Goal: Book appointment/travel/reservation

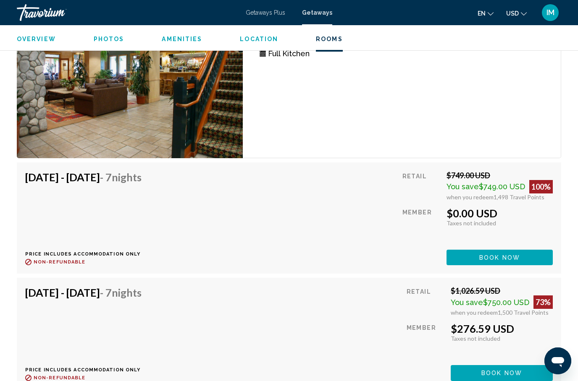
click at [320, 16] on span "Getaways" at bounding box center [317, 12] width 30 height 7
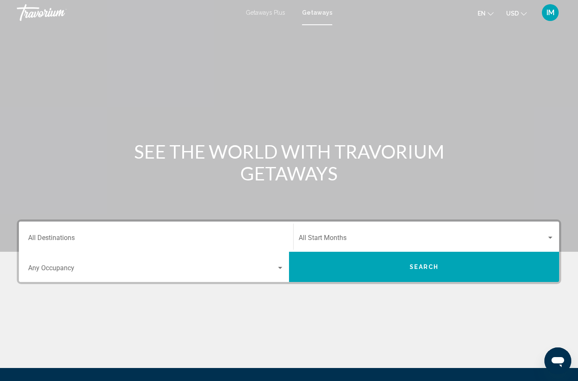
click at [64, 240] on input "Destination All Destinations" at bounding box center [156, 240] width 256 height 8
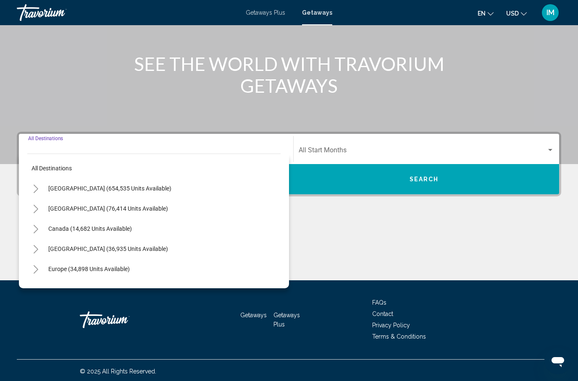
scroll to position [90, 0]
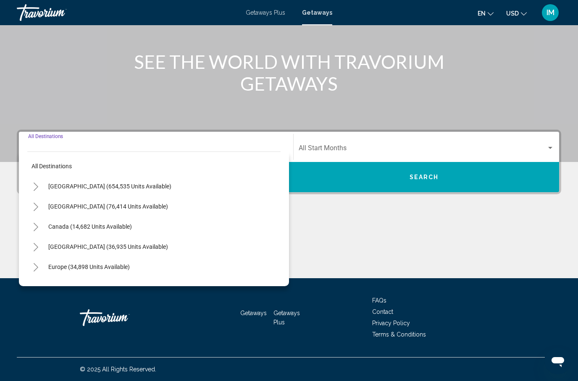
click at [37, 246] on icon "Toggle Caribbean & Atlantic Islands (36,935 units available)" at bounding box center [36, 247] width 6 height 8
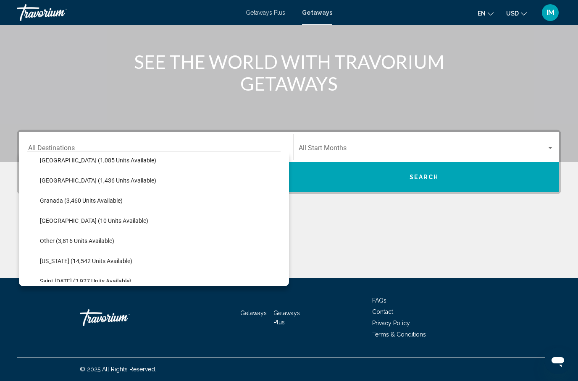
scroll to position [146, 0]
click at [76, 162] on span "[GEOGRAPHIC_DATA] (1,085 units available)" at bounding box center [98, 161] width 116 height 7
type input "**********"
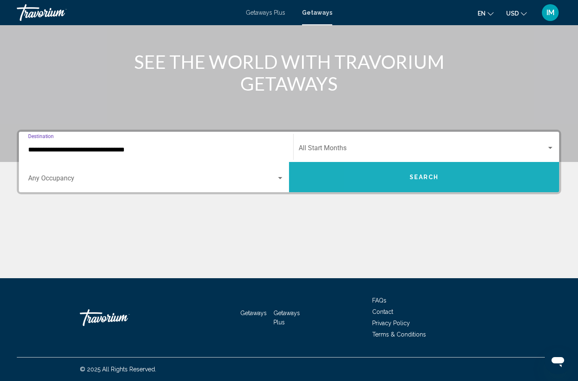
click at [398, 178] on button "Search" at bounding box center [424, 177] width 270 height 30
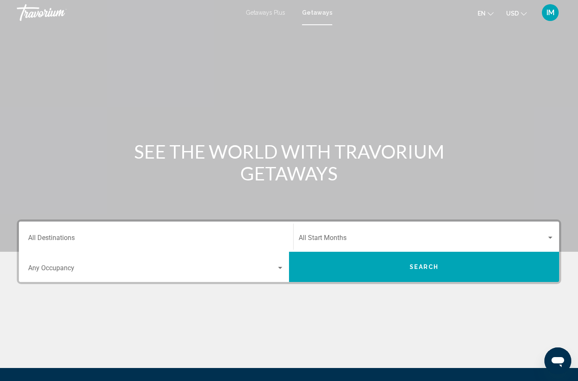
click at [51, 243] on input "Destination All Destinations" at bounding box center [156, 240] width 256 height 8
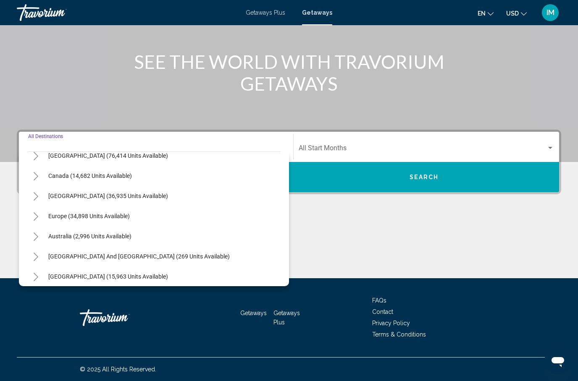
scroll to position [50, 0]
click at [40, 196] on button "Toggle Caribbean & Atlantic Islands (36,935 units available)" at bounding box center [35, 196] width 17 height 17
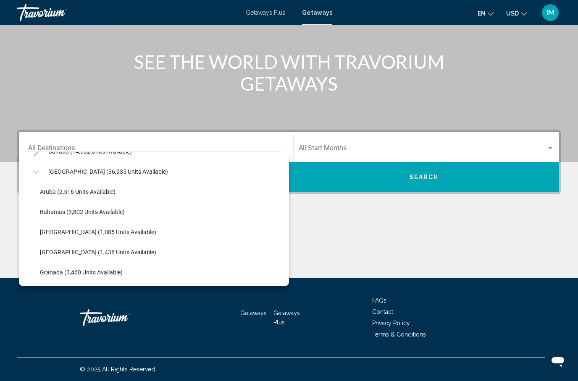
scroll to position [82, 0]
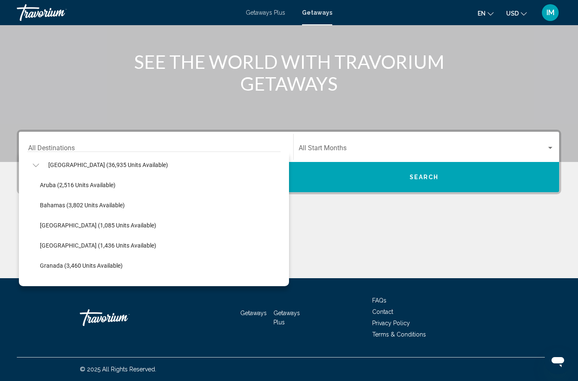
click at [83, 246] on span "[GEOGRAPHIC_DATA] (1,436 units available)" at bounding box center [98, 245] width 116 height 7
type input "**********"
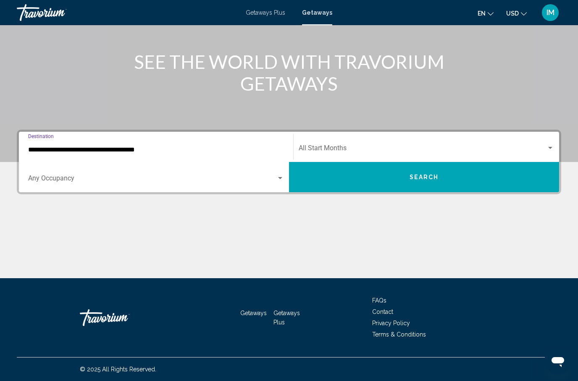
click at [389, 175] on button "Search" at bounding box center [424, 177] width 270 height 30
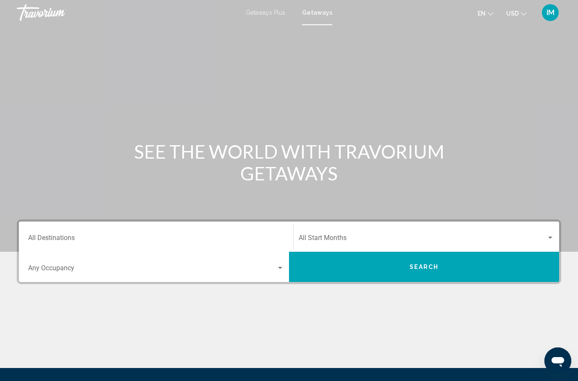
click at [121, 236] on input "Destination All Destinations" at bounding box center [156, 240] width 256 height 8
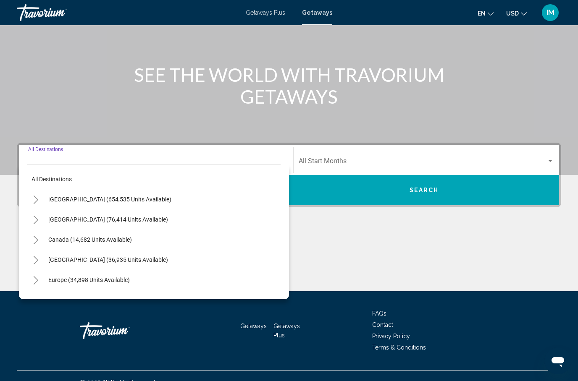
scroll to position [90, 0]
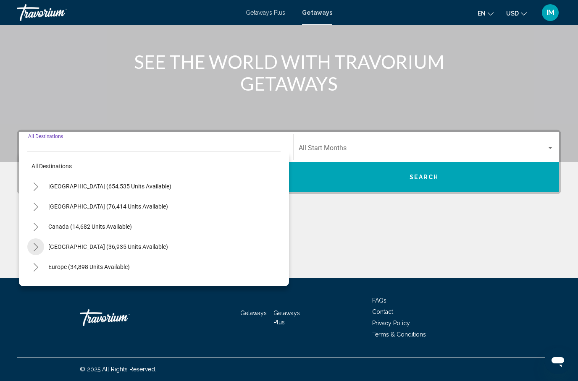
click at [38, 246] on icon "Toggle Caribbean & Atlantic Islands (36,935 units available)" at bounding box center [36, 247] width 6 height 8
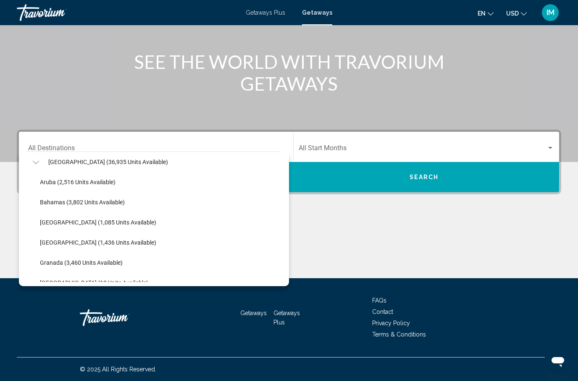
scroll to position [84, 0]
click at [90, 182] on span "Aruba (2,516 units available)" at bounding box center [78, 183] width 76 height 7
type input "**********"
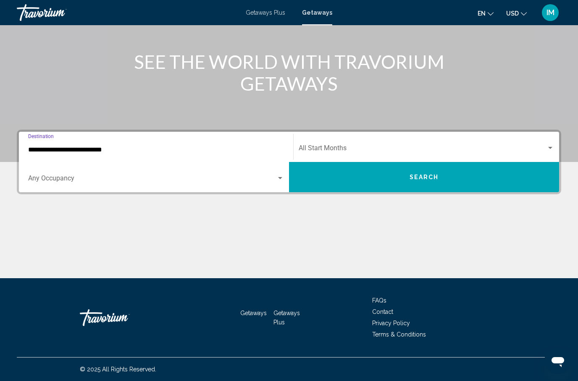
click at [427, 180] on span "Search" at bounding box center [423, 177] width 29 height 7
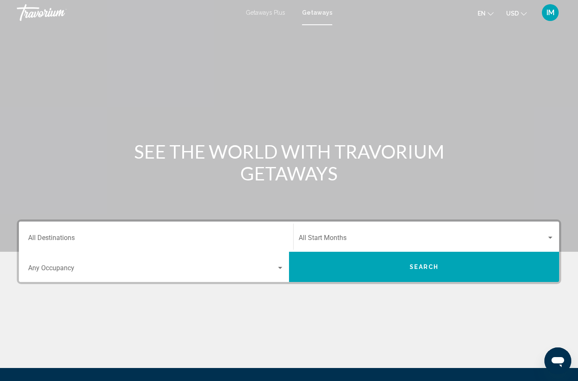
click at [51, 239] on input "Destination All Destinations" at bounding box center [156, 240] width 256 height 8
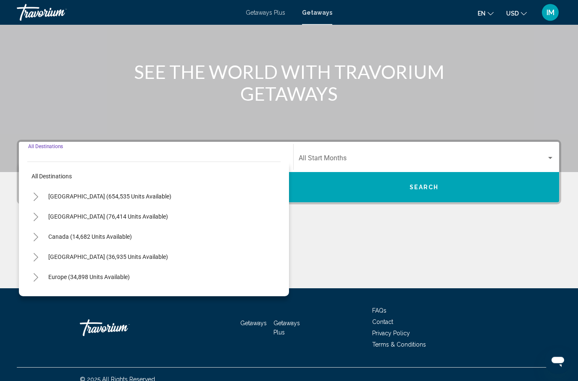
scroll to position [90, 0]
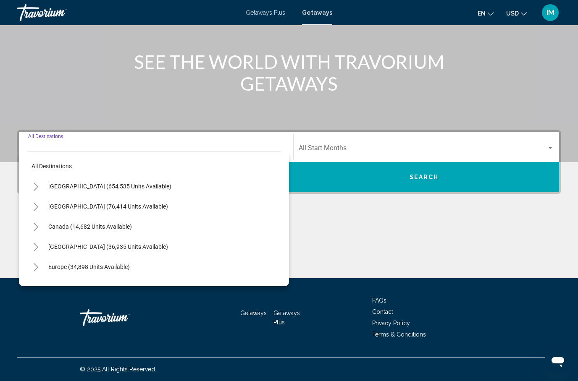
click at [45, 250] on button "[GEOGRAPHIC_DATA] (36,935 units available)" at bounding box center [108, 246] width 128 height 19
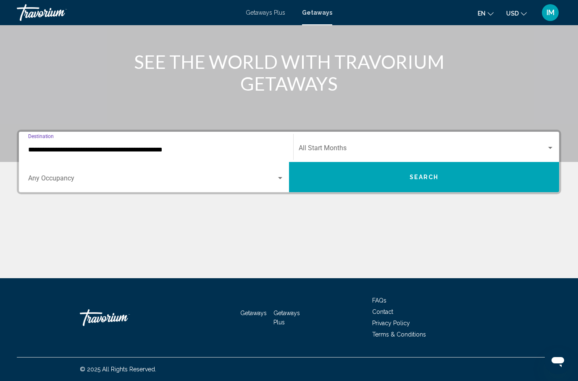
click at [47, 150] on input "**********" at bounding box center [156, 150] width 256 height 8
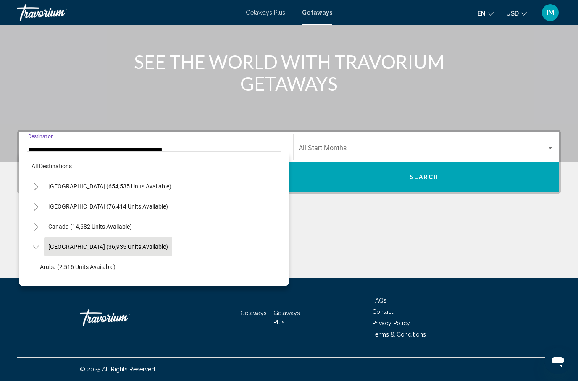
scroll to position [30, 0]
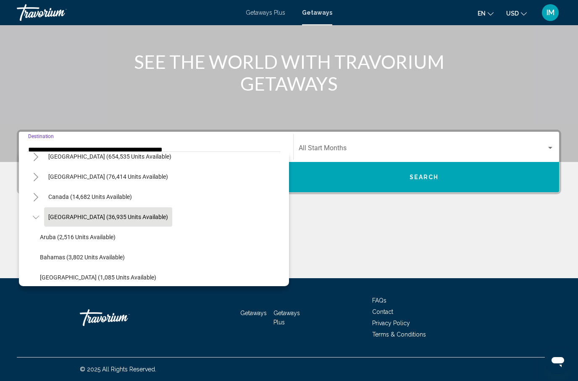
click at [33, 215] on icon "Toggle Caribbean & Atlantic Islands (36,935 units available)" at bounding box center [36, 217] width 6 height 8
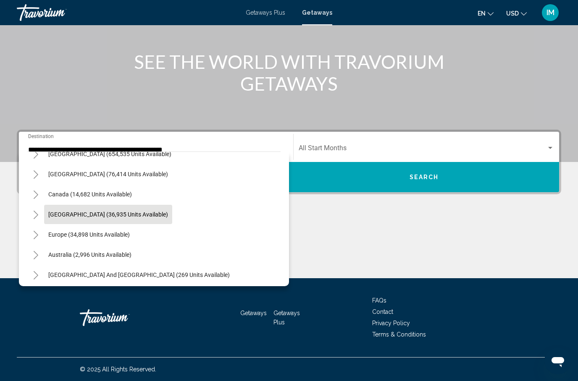
scroll to position [31, 0]
click at [40, 216] on button "Toggle Caribbean & Atlantic Islands (36,935 units available)" at bounding box center [35, 215] width 17 height 17
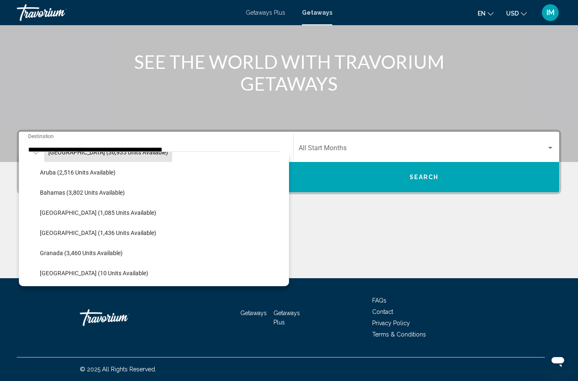
scroll to position [97, 0]
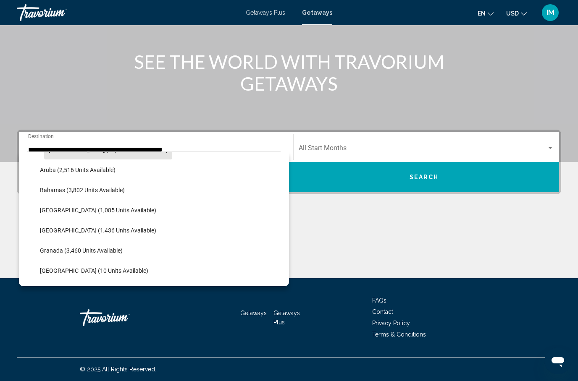
click at [96, 191] on span "Bahamas (3,802 units available)" at bounding box center [82, 190] width 85 height 7
type input "**********"
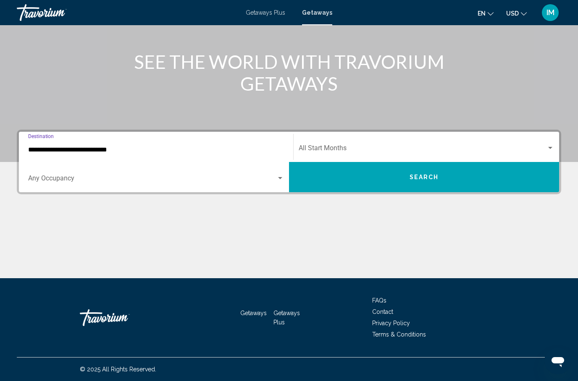
click at [422, 174] on span "Search" at bounding box center [423, 177] width 29 height 7
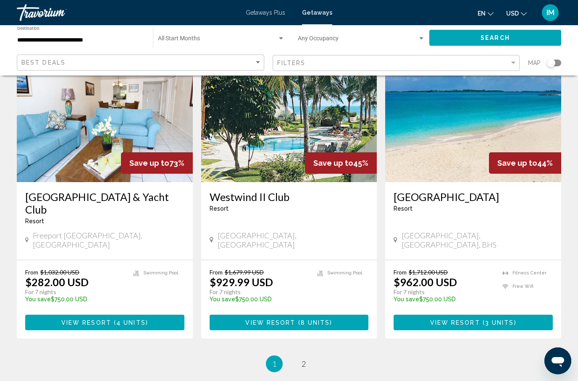
scroll to position [992, 0]
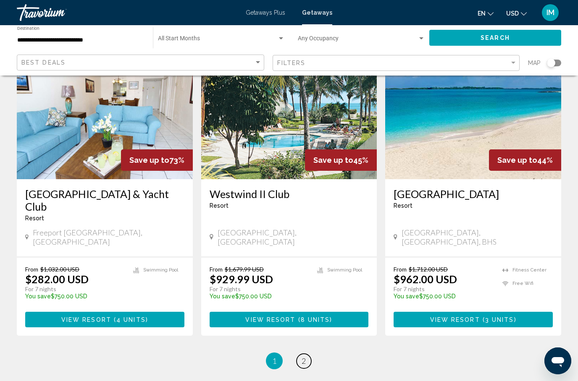
click at [308, 354] on link "page 2" at bounding box center [303, 361] width 15 height 15
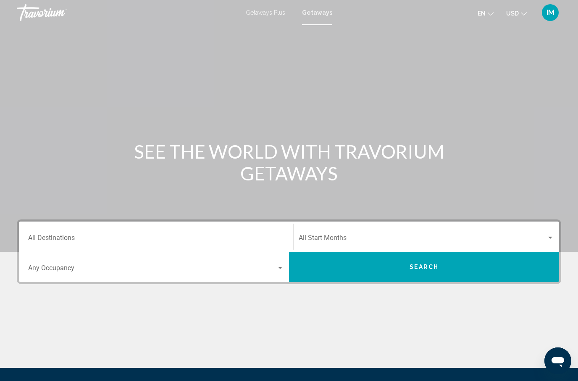
click at [67, 236] on input "Destination All Destinations" at bounding box center [156, 240] width 256 height 8
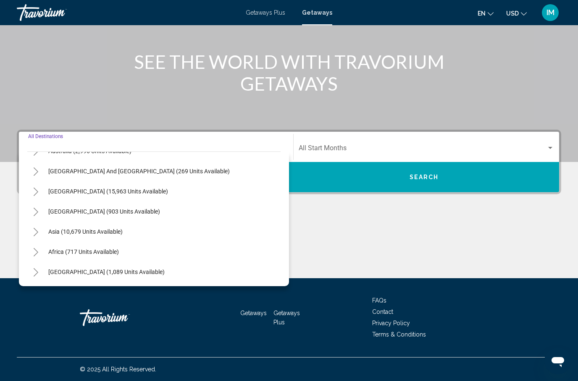
scroll to position [136, 0]
click at [38, 272] on icon "Toggle Middle East (1,089 units available)" at bounding box center [36, 272] width 6 height 8
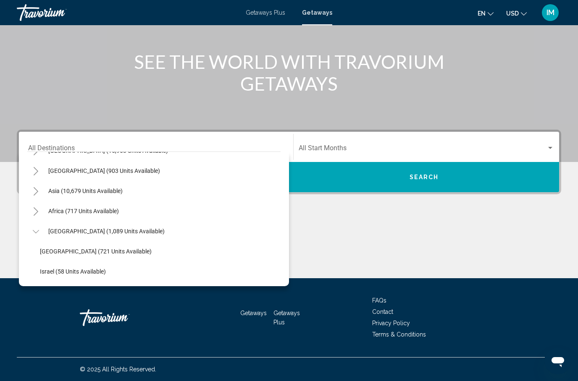
scroll to position [170, 0]
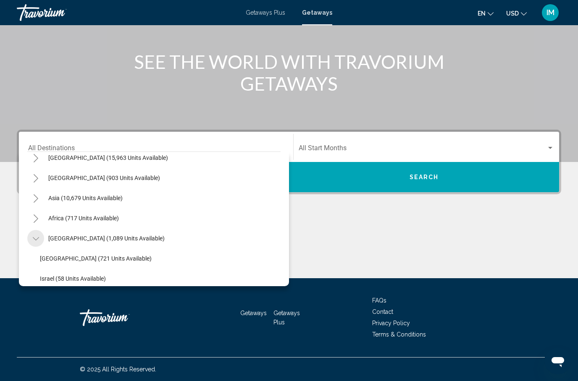
click at [38, 236] on icon "Toggle Middle East (1,089 units available)" at bounding box center [36, 239] width 6 height 8
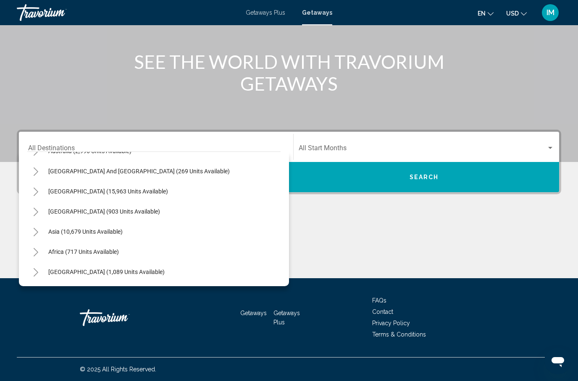
click at [37, 252] on icon "Toggle Africa (717 units available)" at bounding box center [36, 252] width 5 height 8
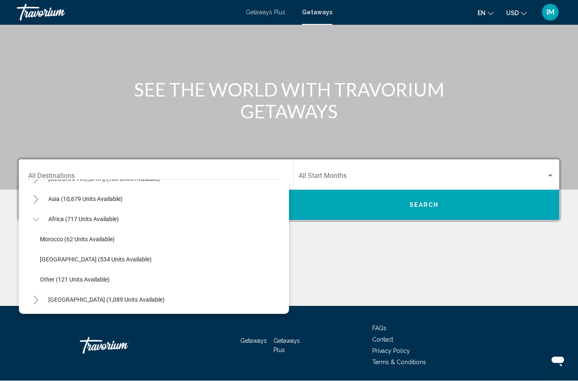
scroll to position [56, 0]
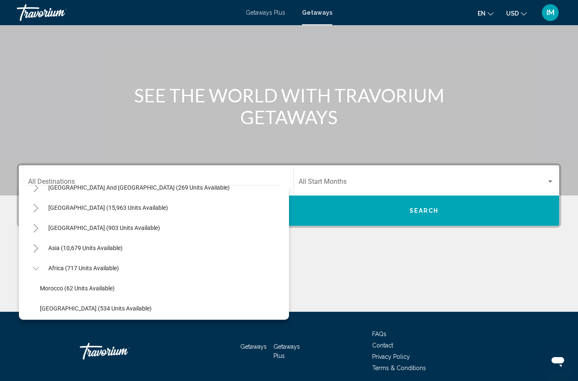
click at [40, 268] on button "Toggle Africa (717 units available)" at bounding box center [35, 268] width 17 height 17
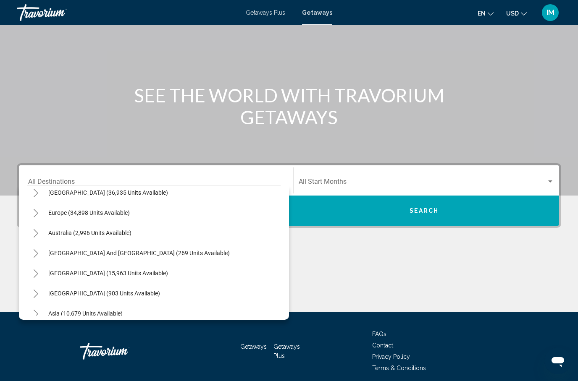
scroll to position [81, 0]
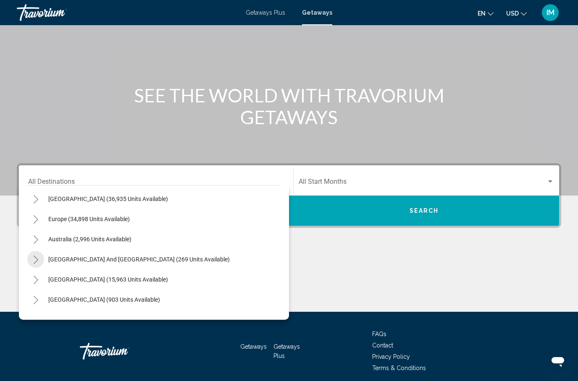
click at [39, 259] on button "Toggle South Pacific and Oceania (269 units available)" at bounding box center [35, 259] width 17 height 17
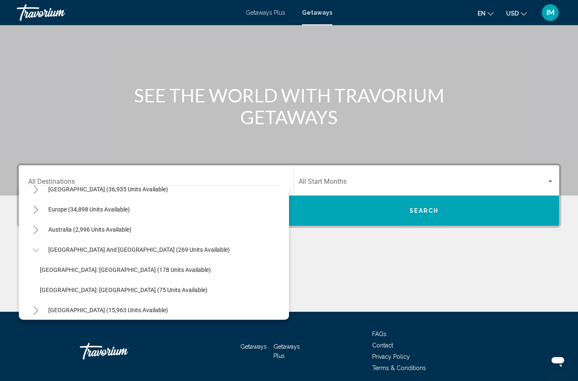
scroll to position [91, 0]
click at [40, 251] on button "Toggle South Pacific and Oceania (269 units available)" at bounding box center [35, 250] width 17 height 17
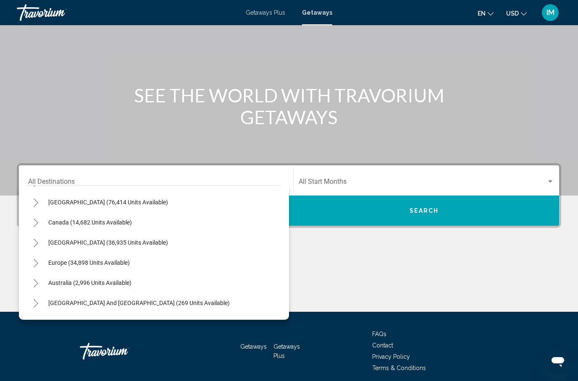
scroll to position [37, 0]
click at [39, 241] on button "Toggle Caribbean & Atlantic Islands (36,935 units available)" at bounding box center [35, 243] width 17 height 17
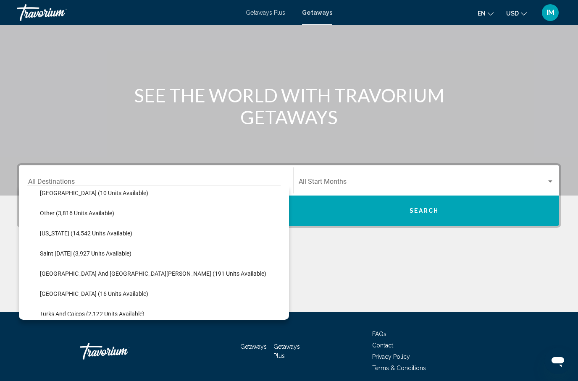
scroll to position [209, 0]
click at [57, 254] on span "Saint [DATE] (3,927 units available)" at bounding box center [86, 252] width 92 height 7
type input "**********"
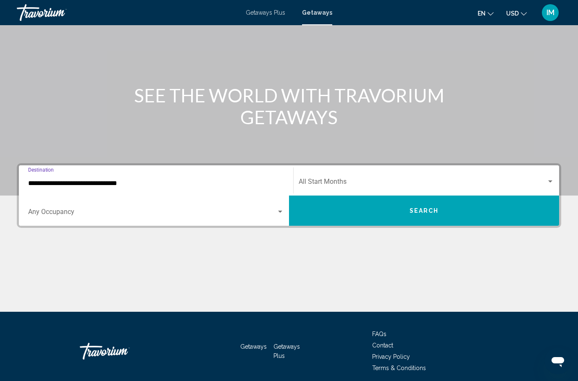
click at [418, 213] on span "Search" at bounding box center [423, 211] width 29 height 7
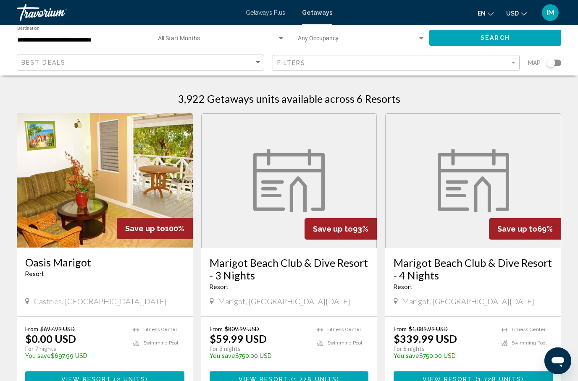
click at [268, 13] on span "Getaways Plus" at bounding box center [265, 12] width 39 height 7
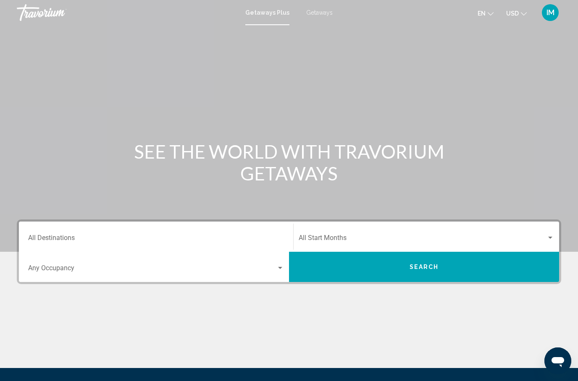
click at [67, 237] on input "Destination All Destinations" at bounding box center [156, 240] width 256 height 8
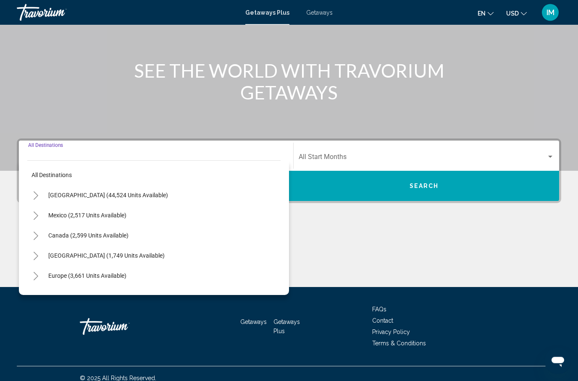
scroll to position [90, 0]
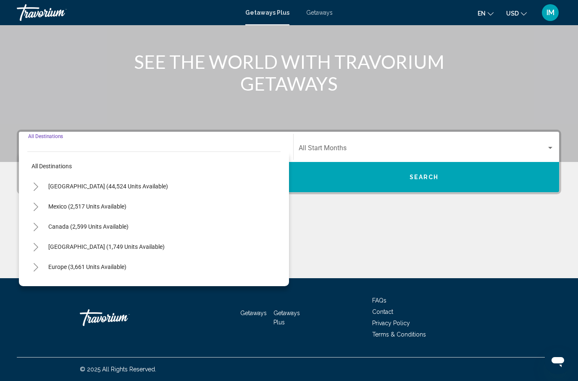
click at [38, 247] on icon "Toggle Caribbean & Atlantic Islands (1,749 units available)" at bounding box center [36, 247] width 6 height 8
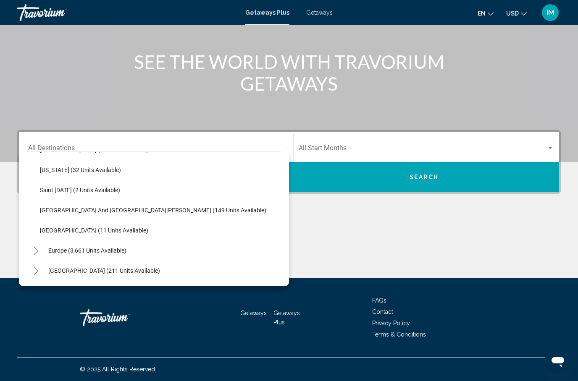
scroll to position [200, 0]
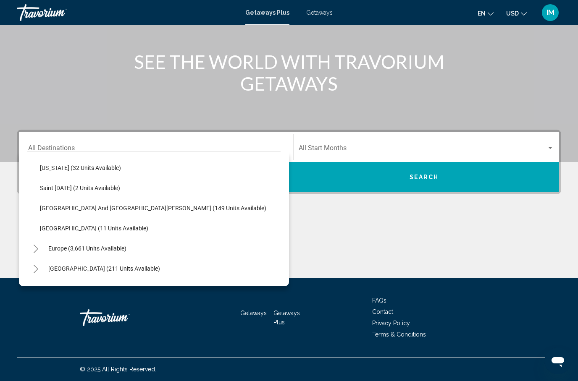
click at [72, 205] on span "[GEOGRAPHIC_DATA] and [GEOGRAPHIC_DATA][PERSON_NAME] (149 units available)" at bounding box center [153, 208] width 226 height 7
type input "**********"
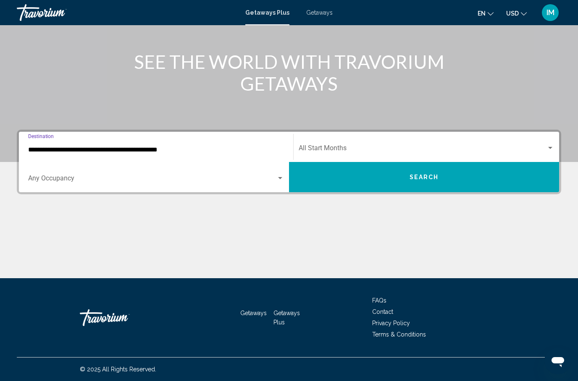
click at [405, 176] on button "Search" at bounding box center [424, 177] width 270 height 30
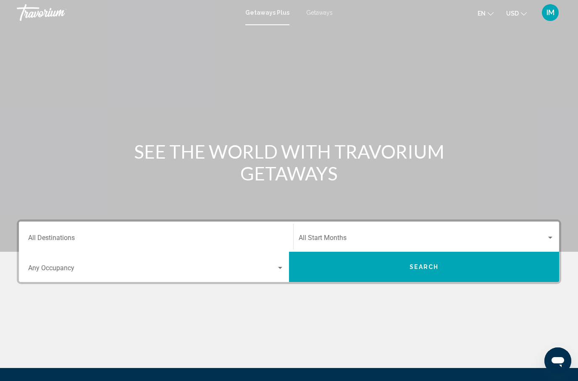
click at [71, 237] on input "Destination All Destinations" at bounding box center [156, 240] width 256 height 8
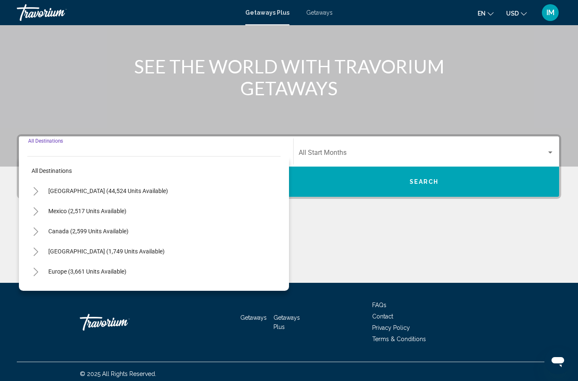
scroll to position [90, 0]
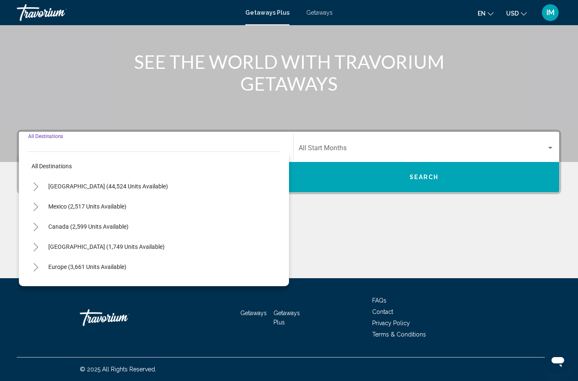
click at [72, 246] on span "[GEOGRAPHIC_DATA] (1,749 units available)" at bounding box center [106, 246] width 116 height 7
type input "**********"
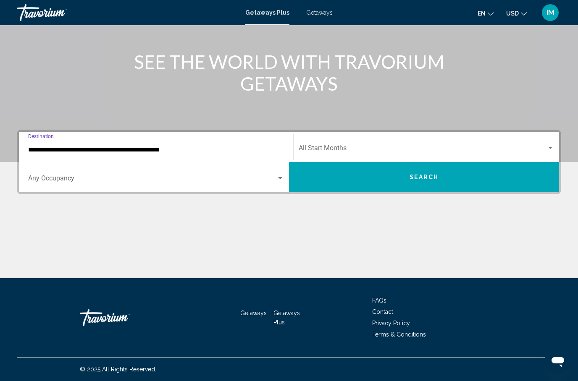
click at [389, 175] on button "Search" at bounding box center [424, 177] width 270 height 30
